Goal: Check status: Check status

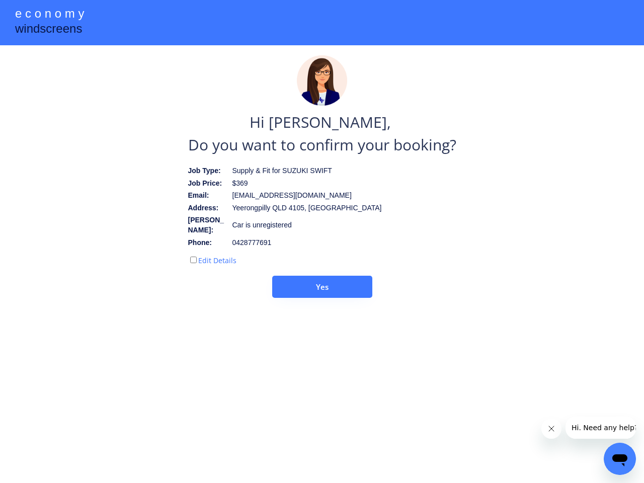
click at [322, 250] on div "Edit Details" at bounding box center [263, 258] width 151 height 16
click at [322, 23] on div at bounding box center [322, 22] width 644 height 45
click at [49, 15] on div "e c o n o m y" at bounding box center [49, 14] width 69 height 19
click at [48, 30] on div "windscreens" at bounding box center [48, 30] width 67 height 20
click at [322, 184] on div "$369" at bounding box center [287, 184] width 110 height 10
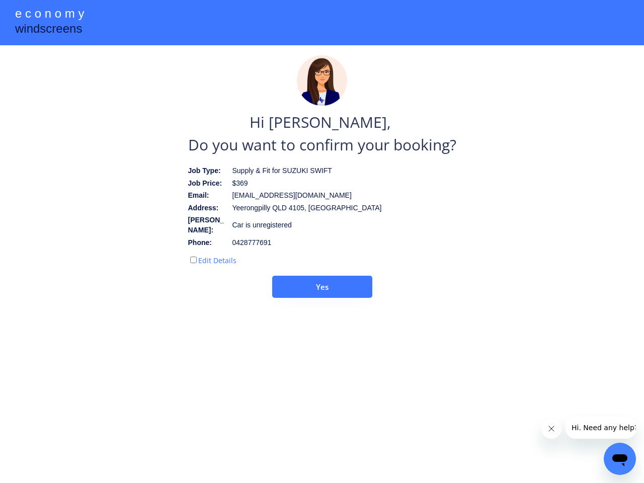
click at [322, 81] on img at bounding box center [322, 80] width 50 height 50
click at [322, 199] on div "[EMAIL_ADDRESS][DOMAIN_NAME]" at bounding box center [291, 196] width 119 height 10
click at [322, 133] on div "Hi [PERSON_NAME], Do you want to confirm your booking?" at bounding box center [322, 133] width 268 height 45
click at [267, 211] on div "Yeerongpilly QLD 4105, [GEOGRAPHIC_DATA]" at bounding box center [306, 208] width 149 height 10
click at [265, 171] on div "Supply & Fit for SUZUKI SWIFT" at bounding box center [287, 171] width 110 height 10
